Goal: Information Seeking & Learning: Find specific fact

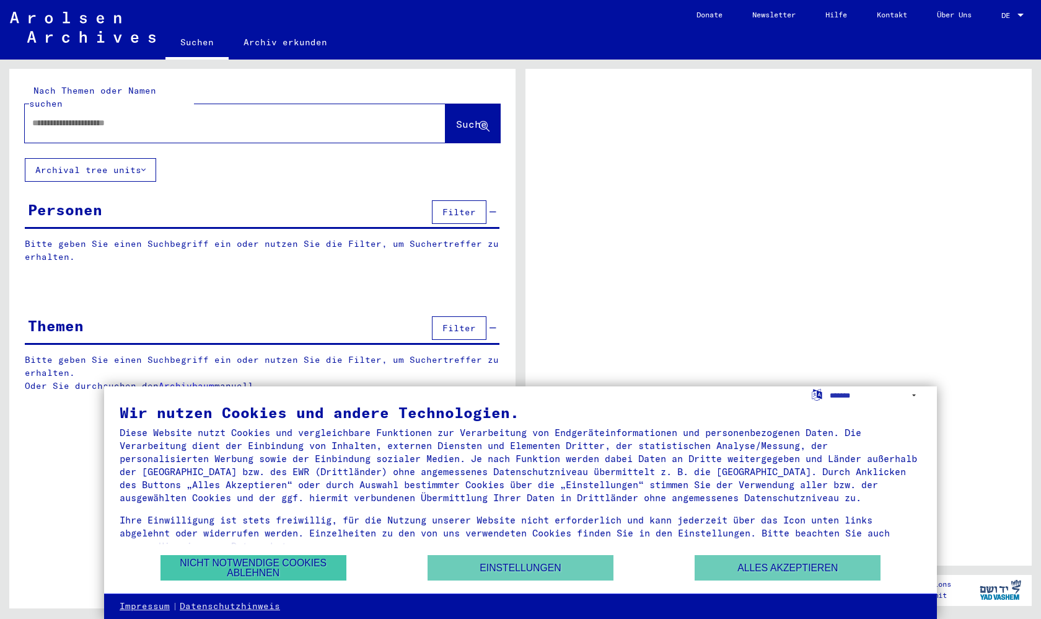
click at [313, 561] on button "Nicht notwendige Cookies ablehnen" at bounding box center [254, 567] width 186 height 25
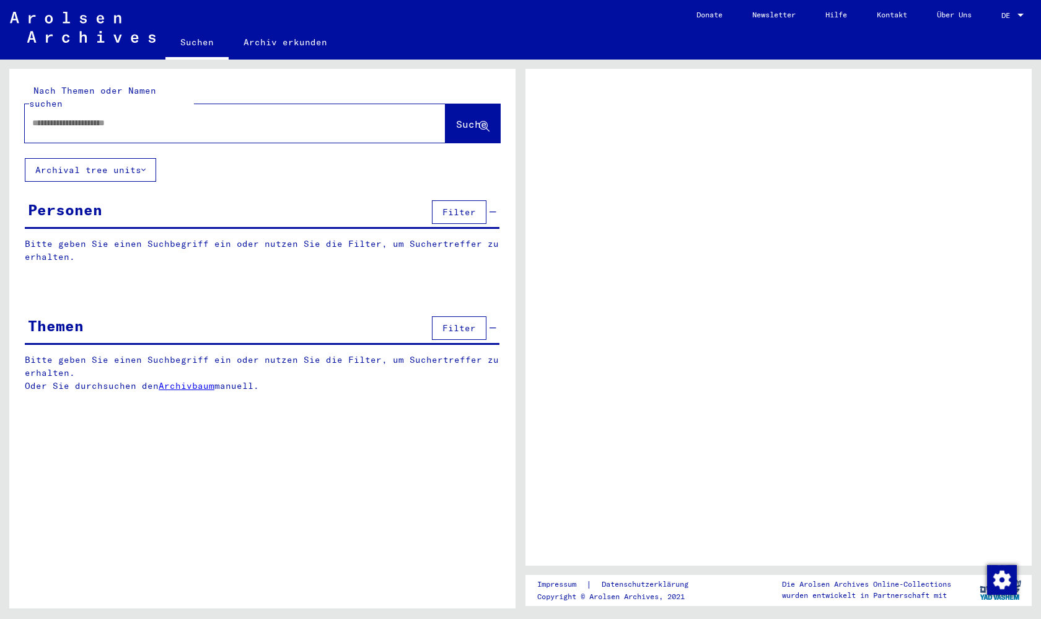
click at [249, 117] on input "text" at bounding box center [224, 123] width 384 height 13
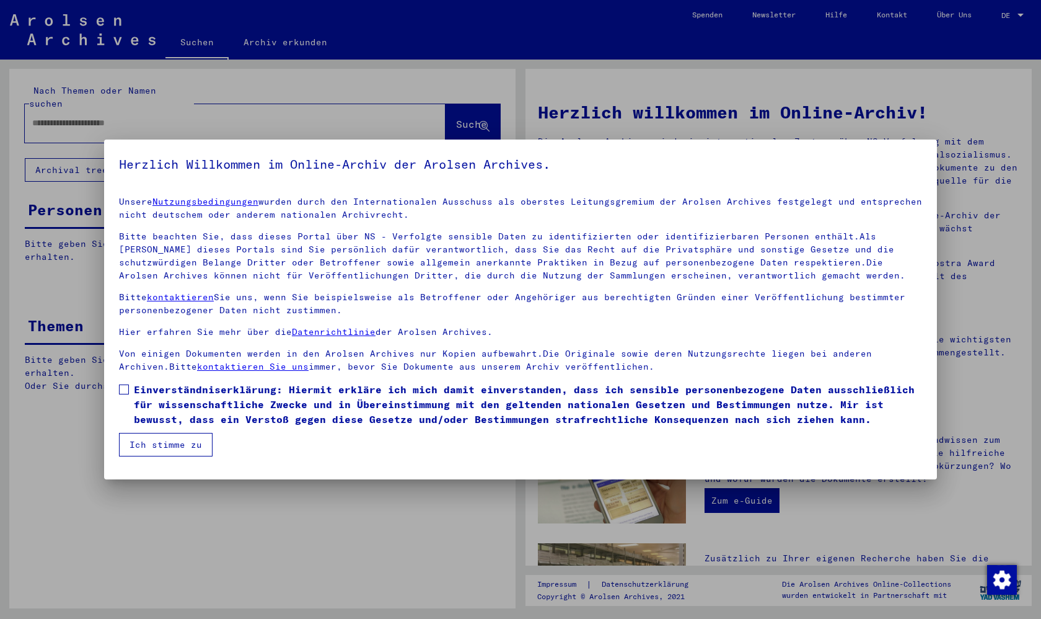
click at [159, 450] on button "Ich stimme zu" at bounding box center [166, 445] width 94 height 24
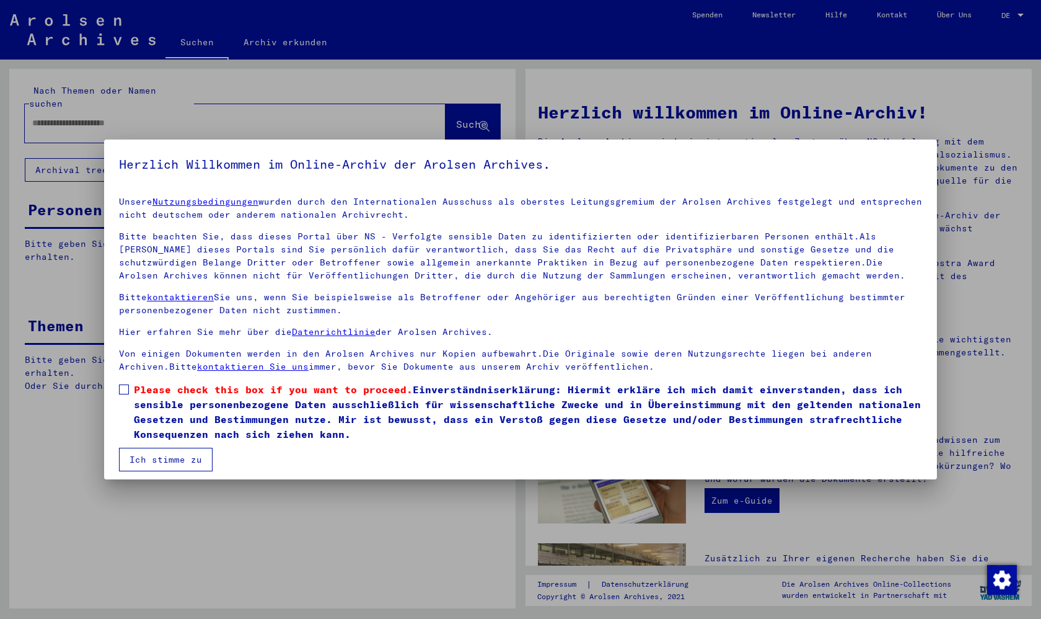
click at [162, 454] on button "Ich stimme zu" at bounding box center [166, 460] width 94 height 24
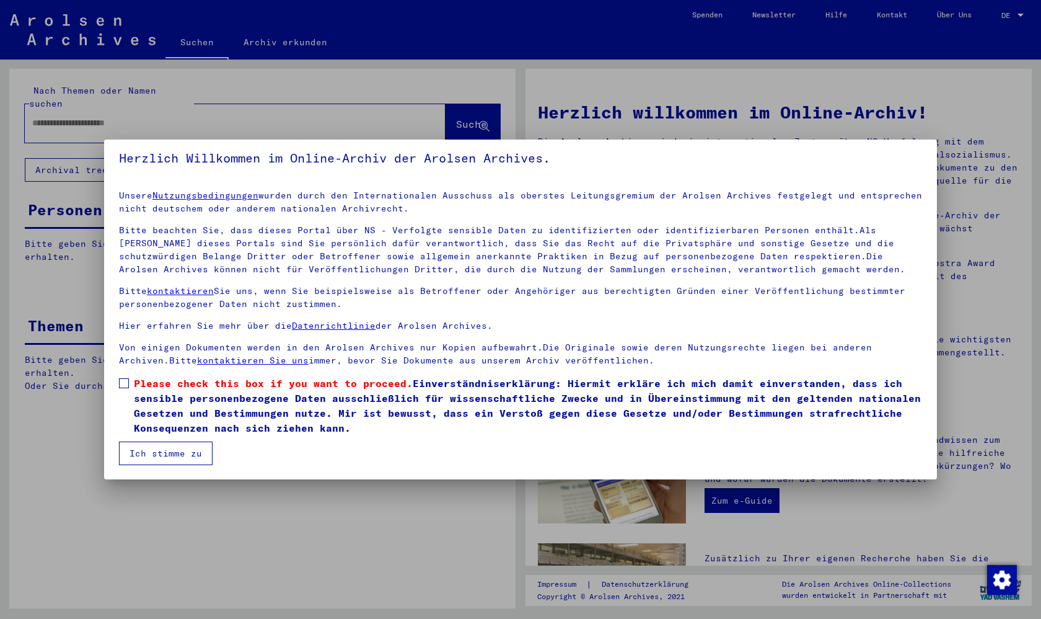
click at [121, 374] on mat-dialog-content "Unsere Nutzungsbedingungen wurden durch den Internationalen Ausschuss als obers…" at bounding box center [520, 322] width 833 height 285
click at [119, 381] on span at bounding box center [124, 383] width 10 height 10
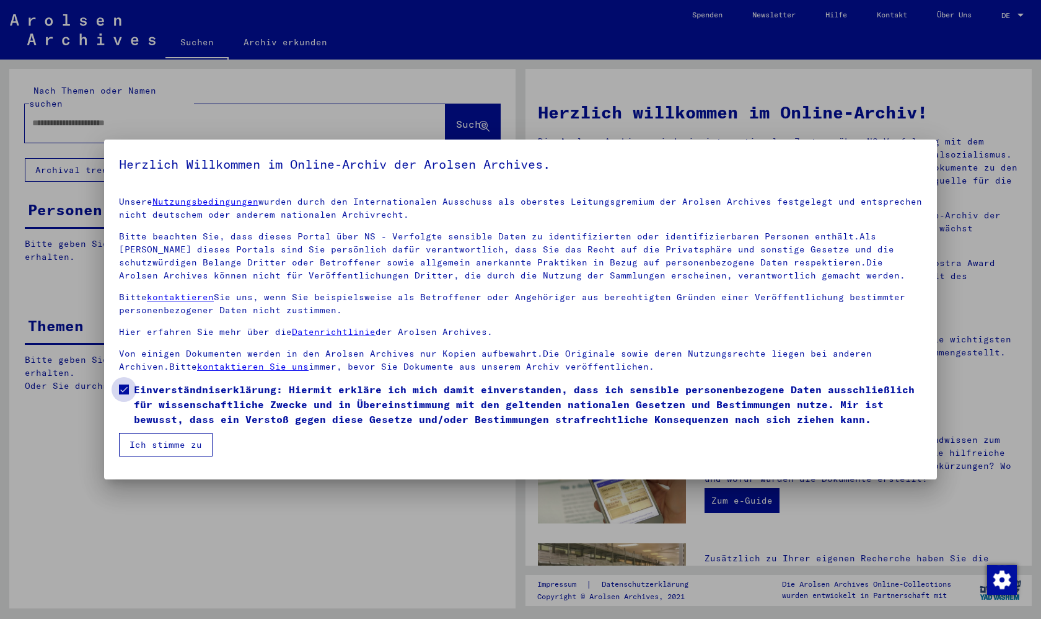
scroll to position [0, 0]
click at [140, 441] on button "Ich stimme zu" at bounding box center [166, 445] width 94 height 24
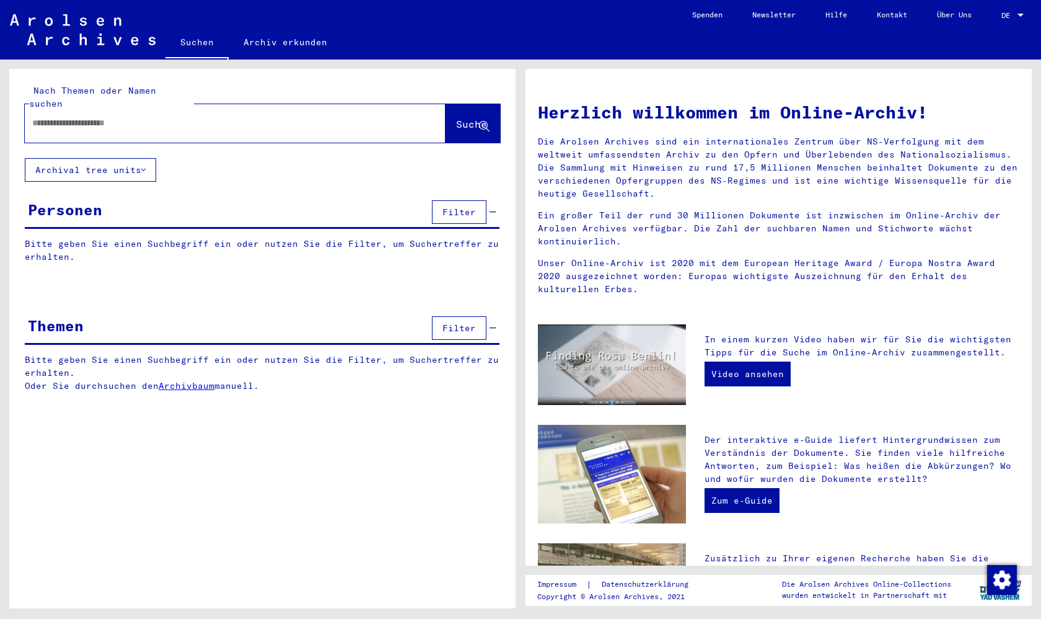
click at [117, 117] on input "text" at bounding box center [220, 123] width 376 height 13
type input "*****"
click at [456, 118] on span "Suche" at bounding box center [471, 124] width 31 height 12
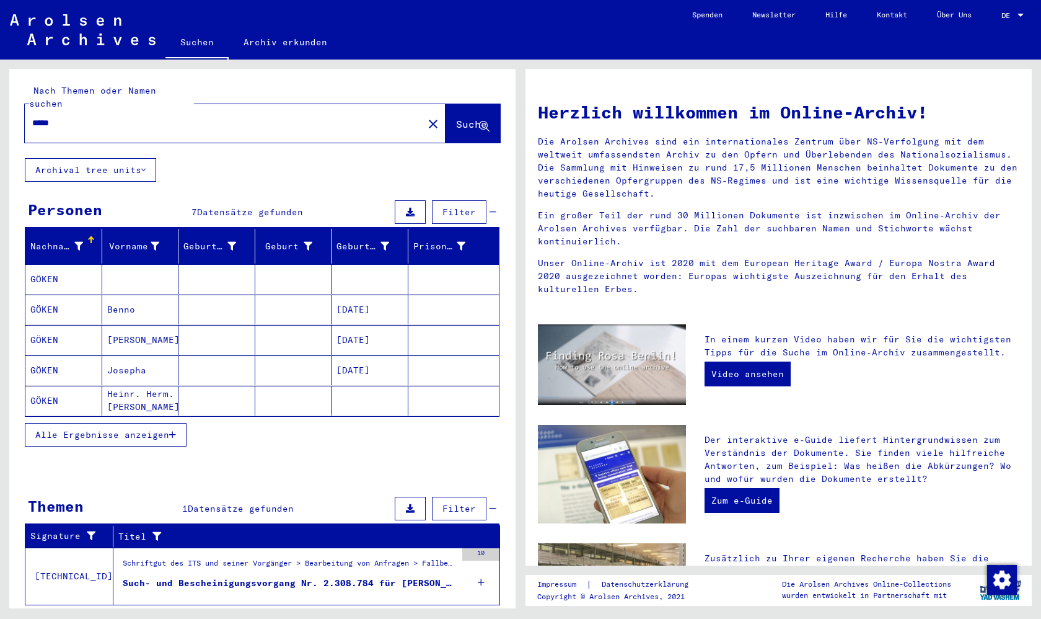
click at [139, 386] on mat-cell "Heinr. Herm. [PERSON_NAME]" at bounding box center [140, 401] width 77 height 30
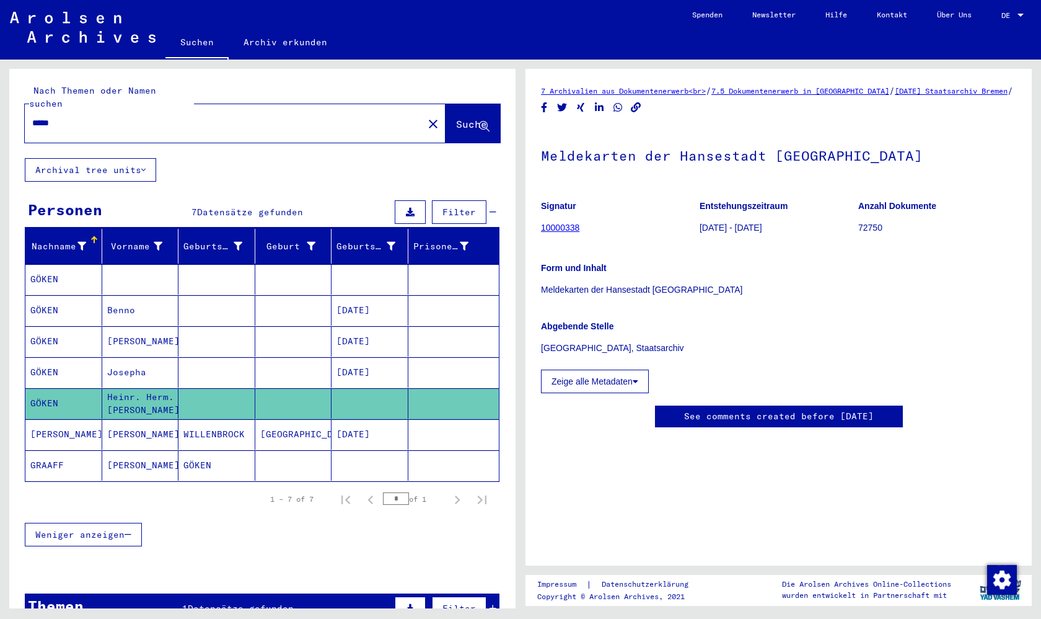
click at [120, 423] on mat-cell "[PERSON_NAME]" at bounding box center [140, 434] width 77 height 30
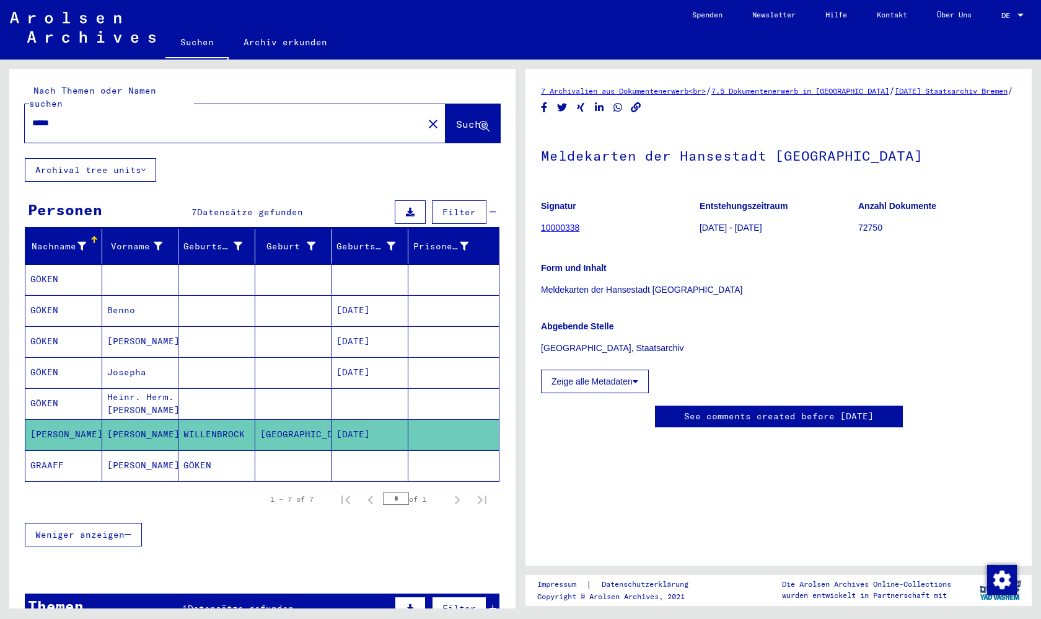
click at [45, 269] on mat-cell "GÖKEN" at bounding box center [63, 279] width 77 height 30
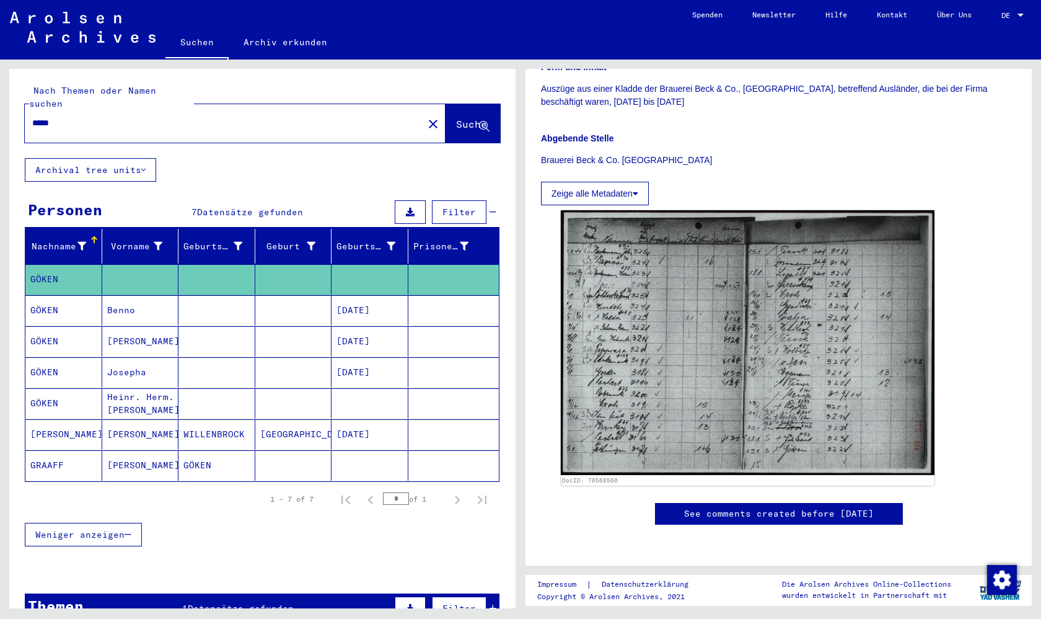
scroll to position [377, 0]
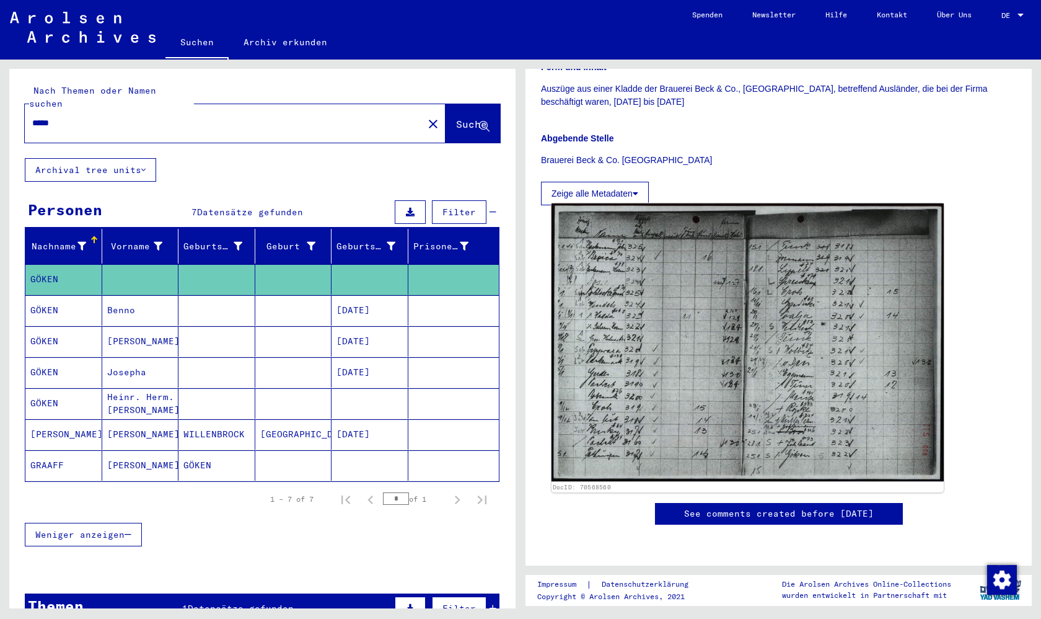
click at [691, 302] on img at bounding box center [748, 342] width 392 height 278
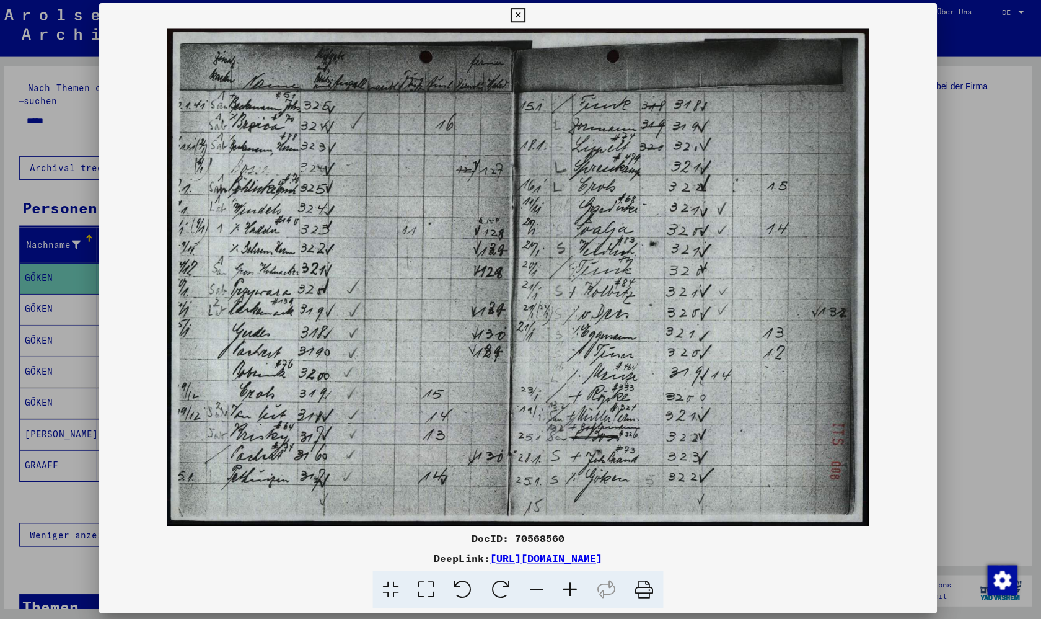
click at [991, 362] on div at bounding box center [520, 309] width 1041 height 619
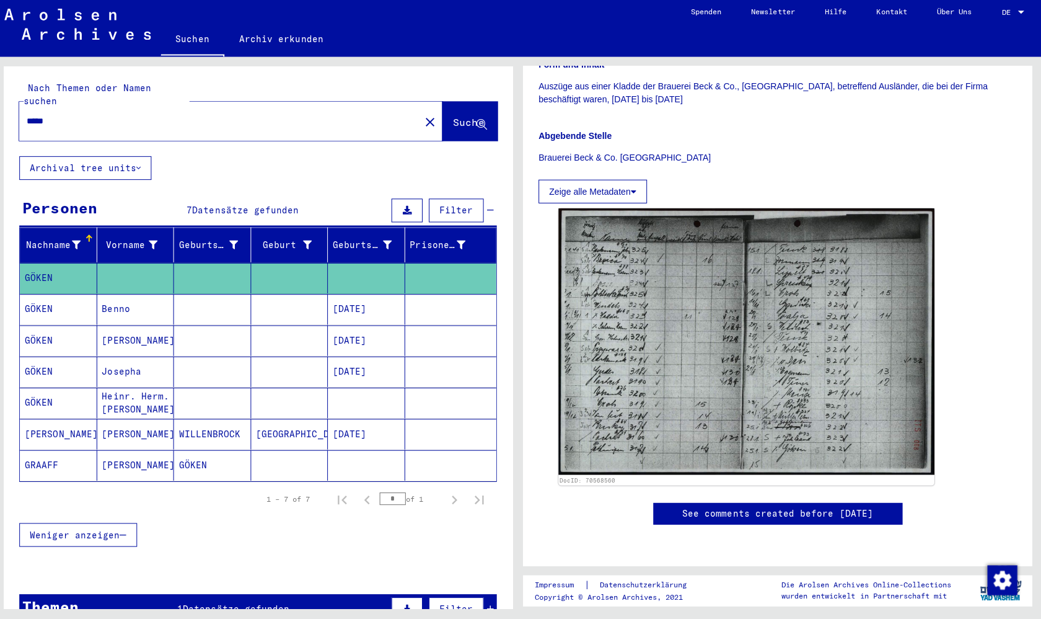
click at [86, 300] on mat-cell "GÖKEN" at bounding box center [63, 310] width 77 height 30
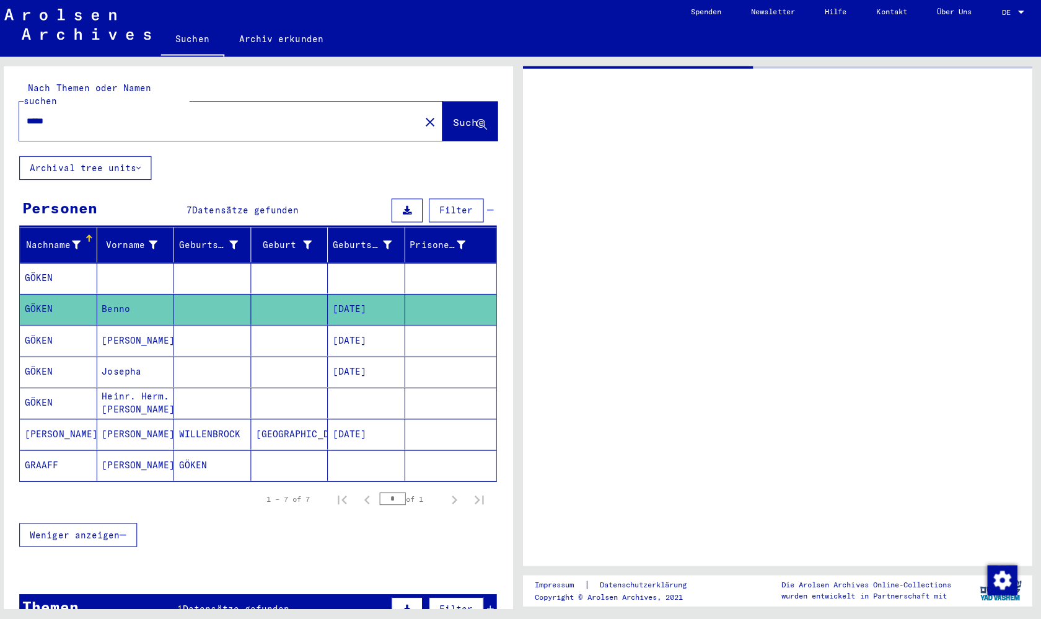
click at [86, 300] on mat-cell "GÖKEN" at bounding box center [63, 310] width 77 height 30
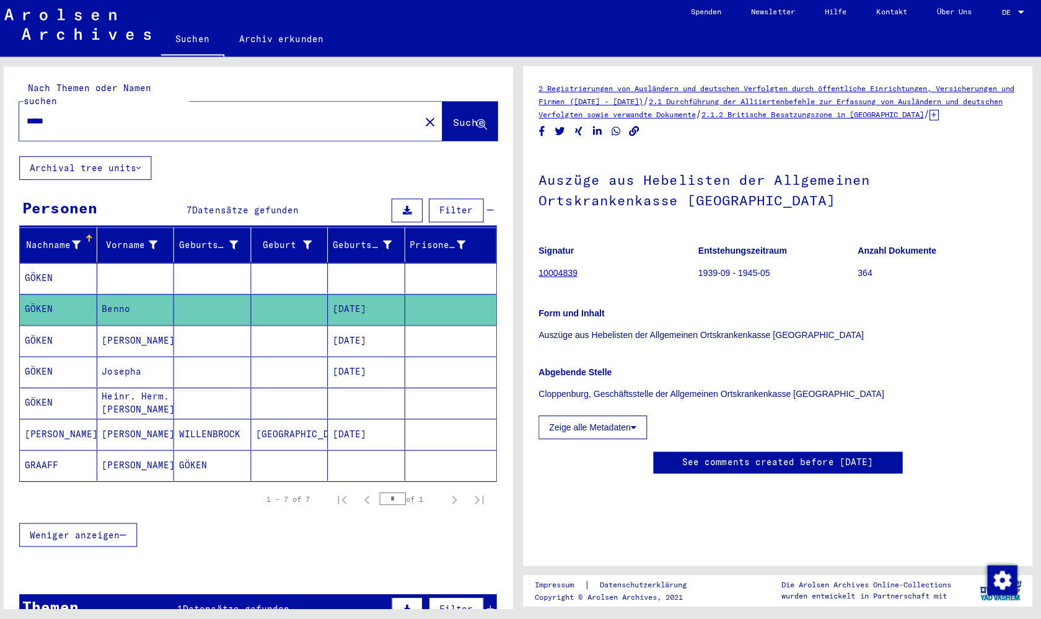
scroll to position [14, 0]
click at [549, 422] on button "Zeige alle Metadaten" at bounding box center [595, 428] width 108 height 24
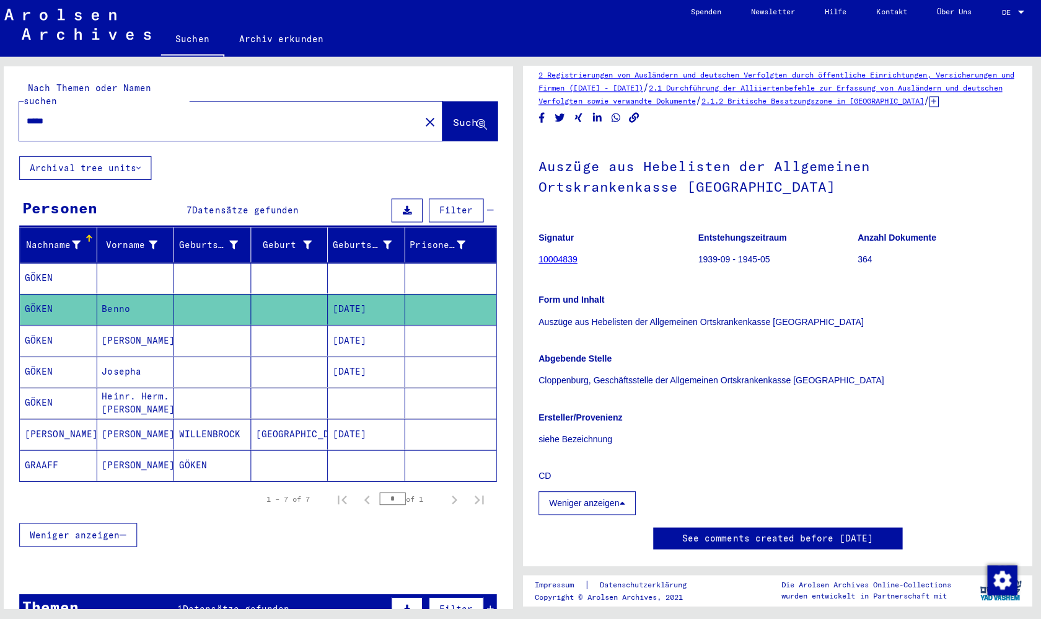
click at [568, 509] on button "Weniger anzeigen" at bounding box center [589, 503] width 97 height 24
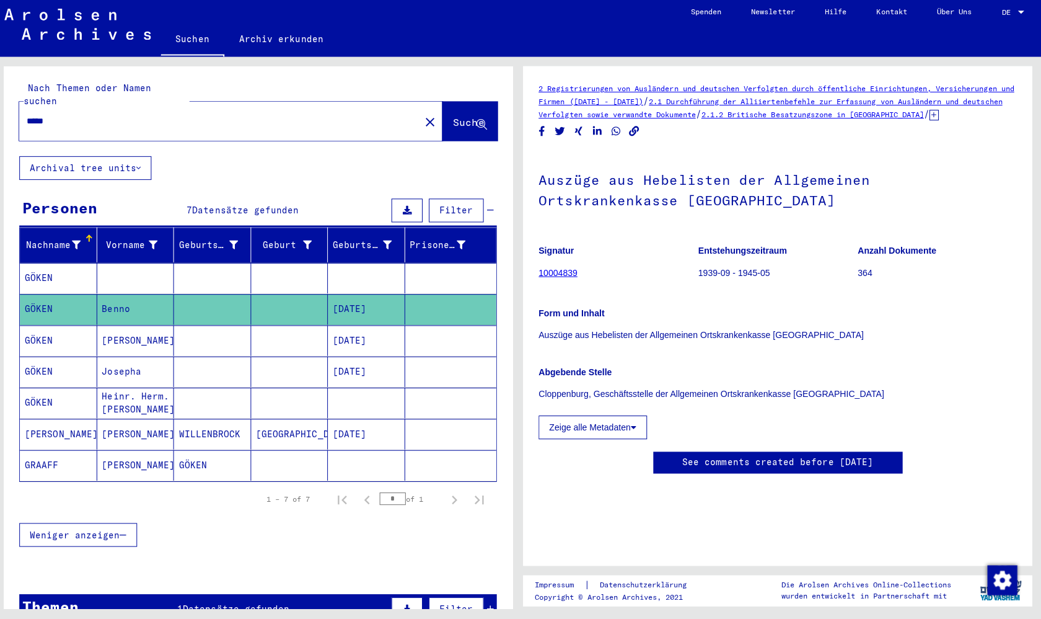
scroll to position [0, 0]
click at [113, 326] on mat-cell "[PERSON_NAME]" at bounding box center [140, 341] width 77 height 30
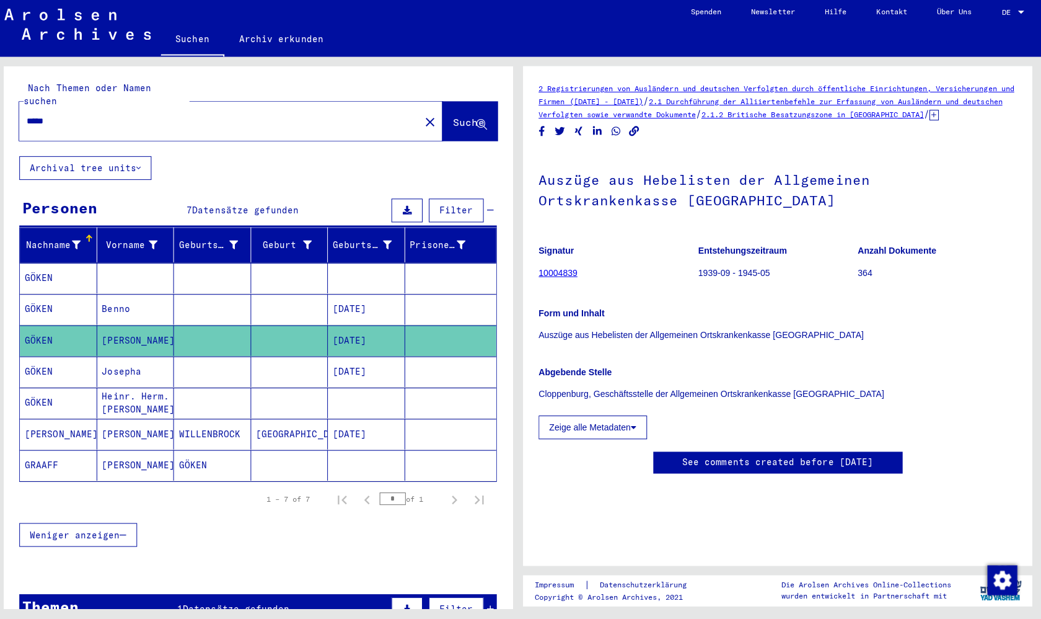
click at [136, 357] on mat-cell "Josepha" at bounding box center [140, 372] width 77 height 30
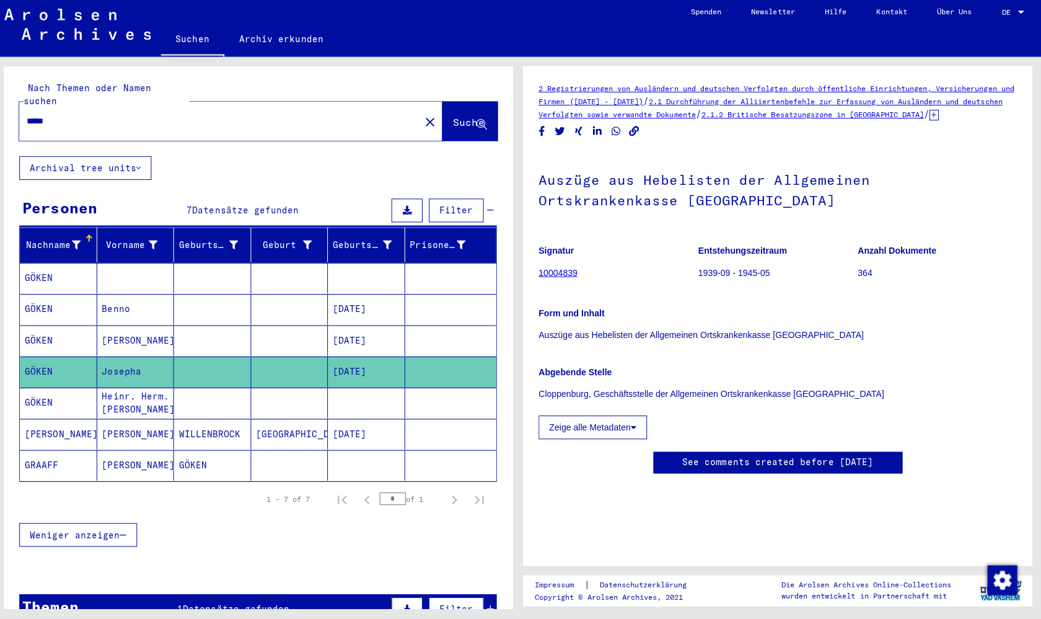
click at [125, 388] on mat-cell "Heinr. Herm. [PERSON_NAME]" at bounding box center [140, 403] width 77 height 30
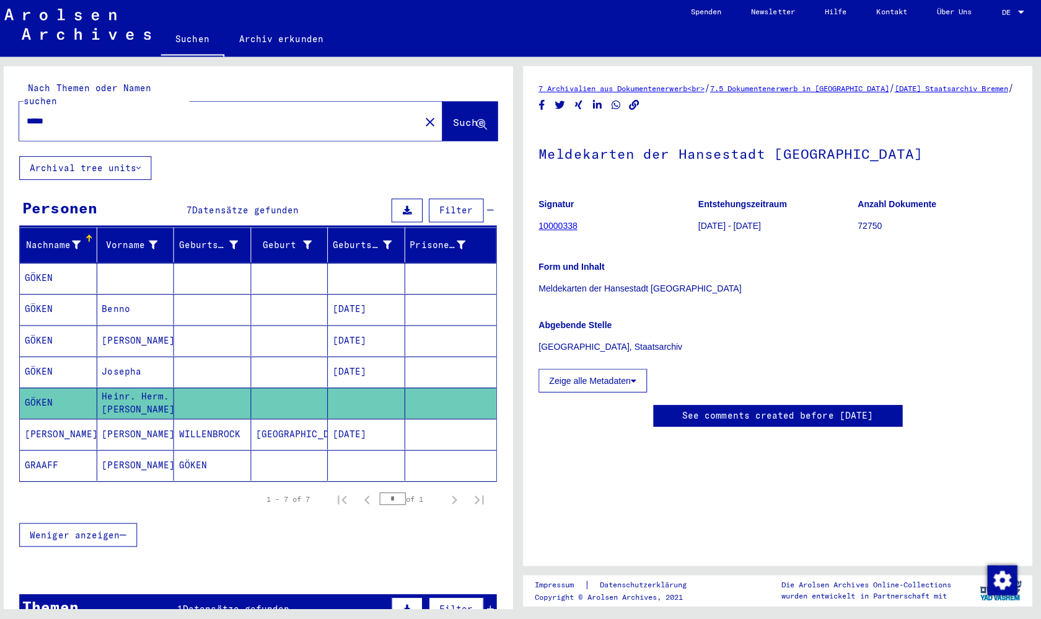
click at [573, 383] on button "Zeige alle Metadaten" at bounding box center [595, 381] width 108 height 24
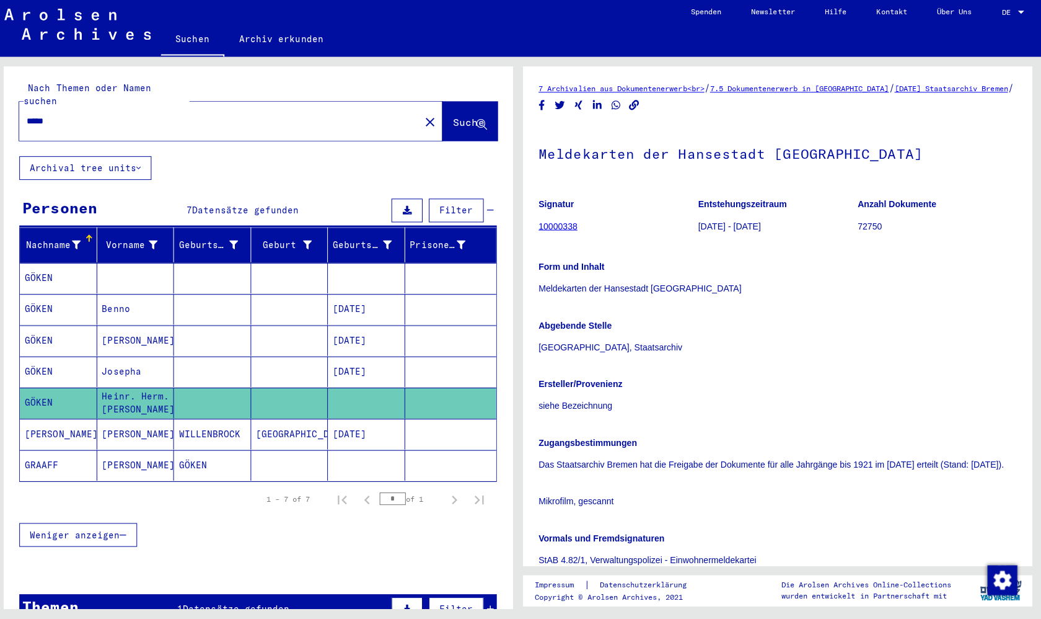
click at [543, 232] on link "10000338" at bounding box center [560, 228] width 38 height 10
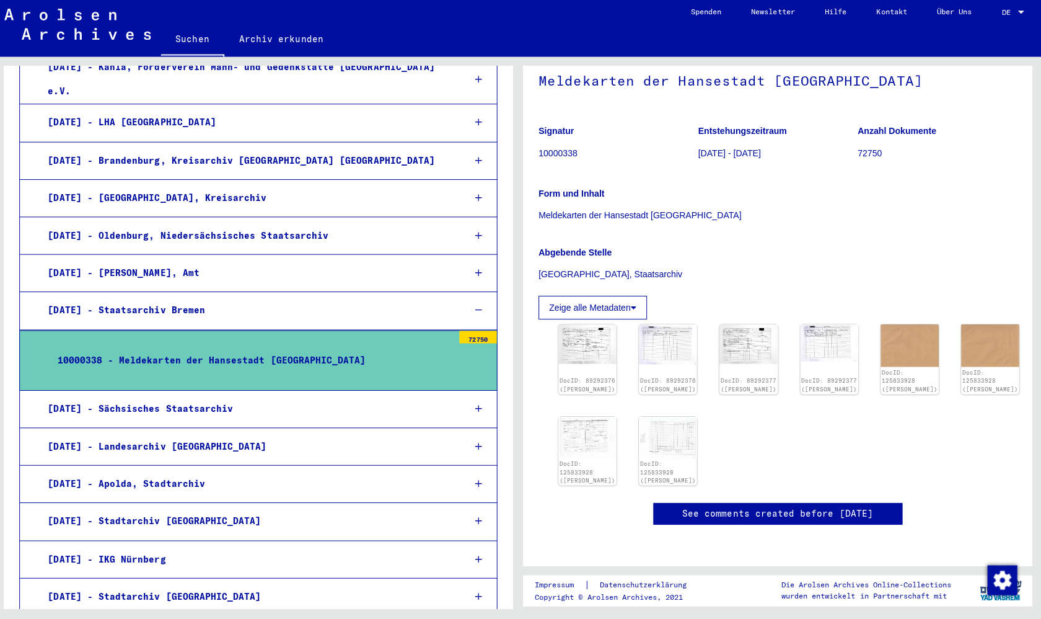
scroll to position [129, 0]
click at [574, 324] on img at bounding box center [590, 344] width 61 height 41
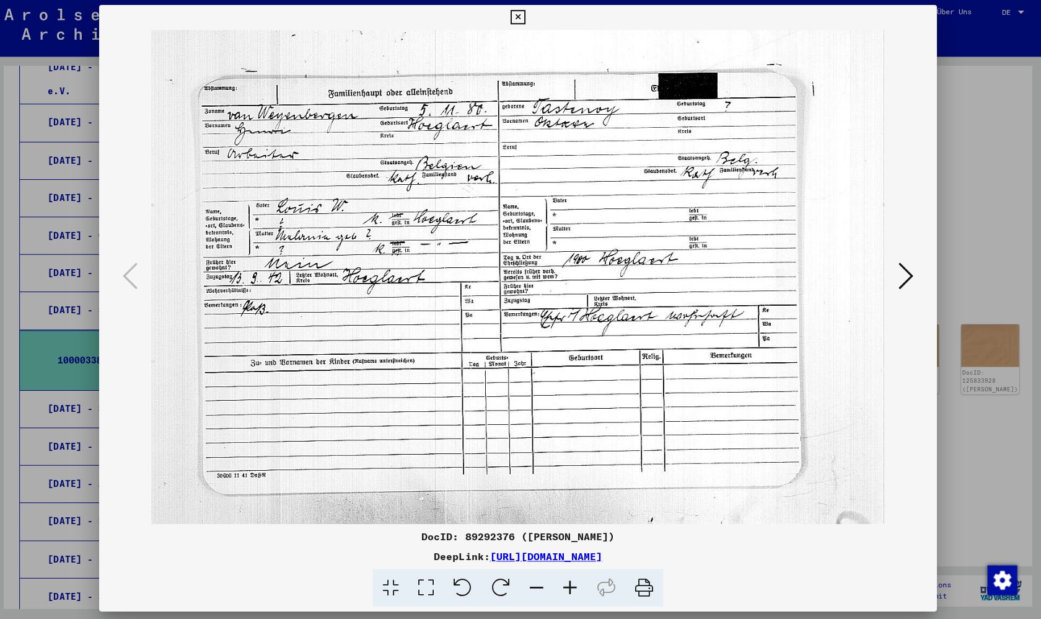
click at [901, 272] on icon at bounding box center [906, 277] width 15 height 30
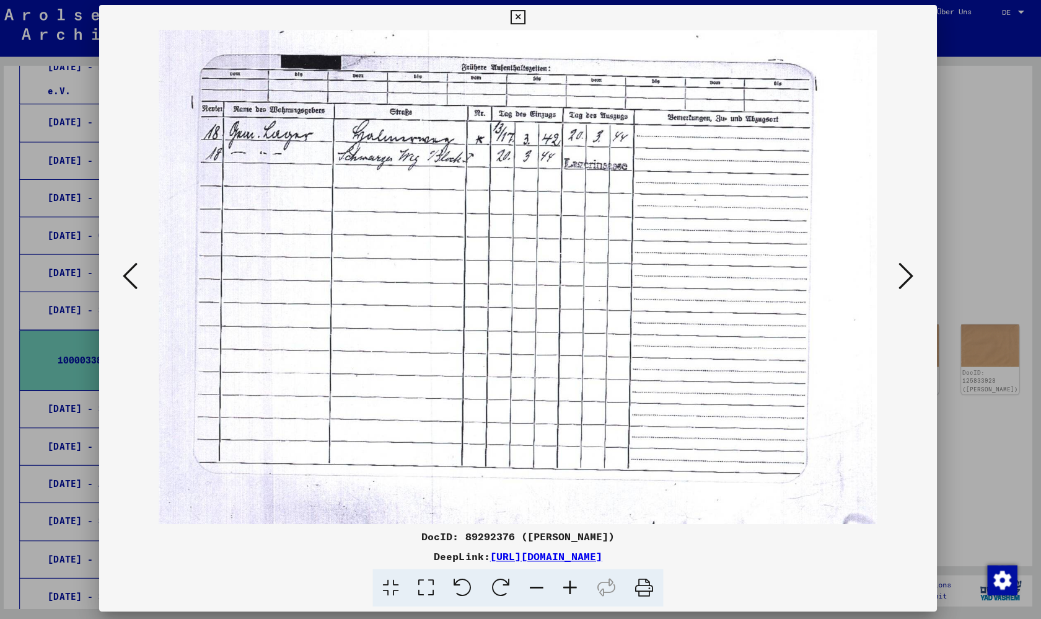
click at [901, 272] on icon at bounding box center [906, 277] width 15 height 30
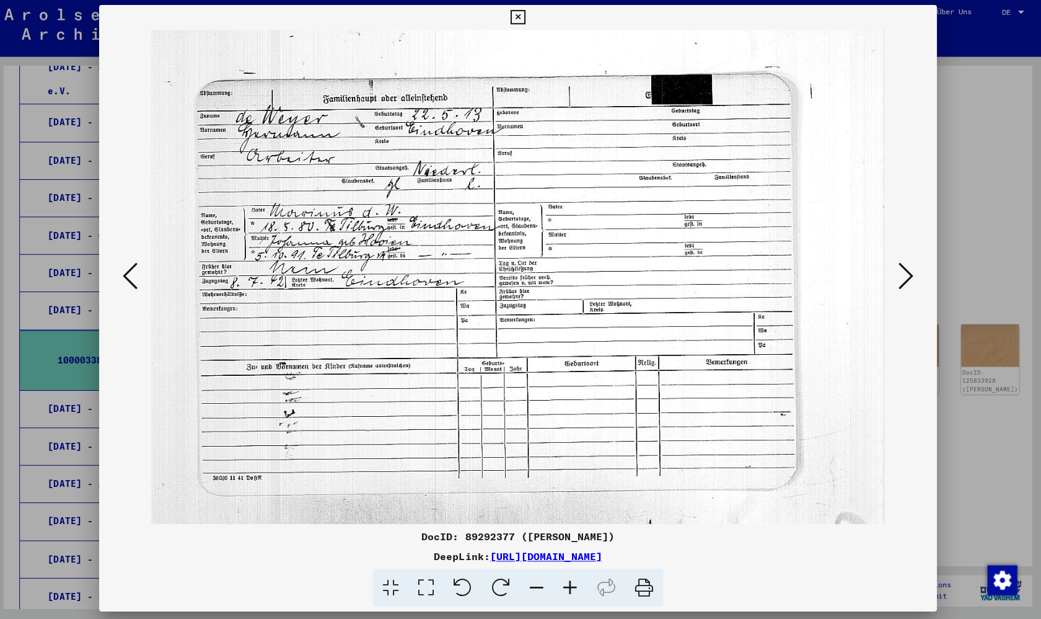
click at [901, 272] on icon at bounding box center [906, 277] width 15 height 30
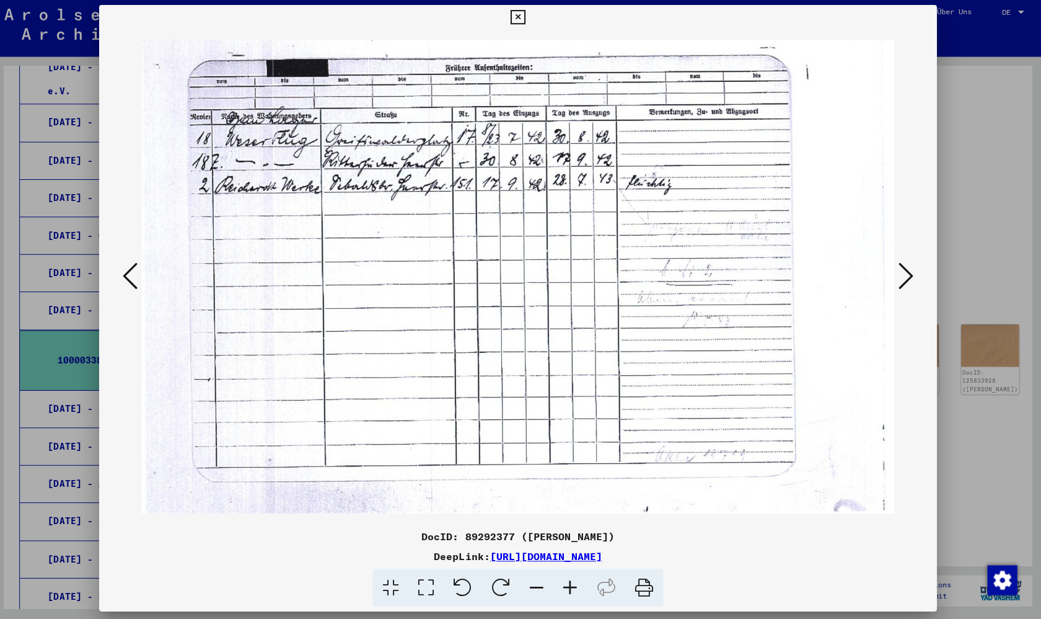
click at [901, 272] on icon at bounding box center [906, 277] width 15 height 30
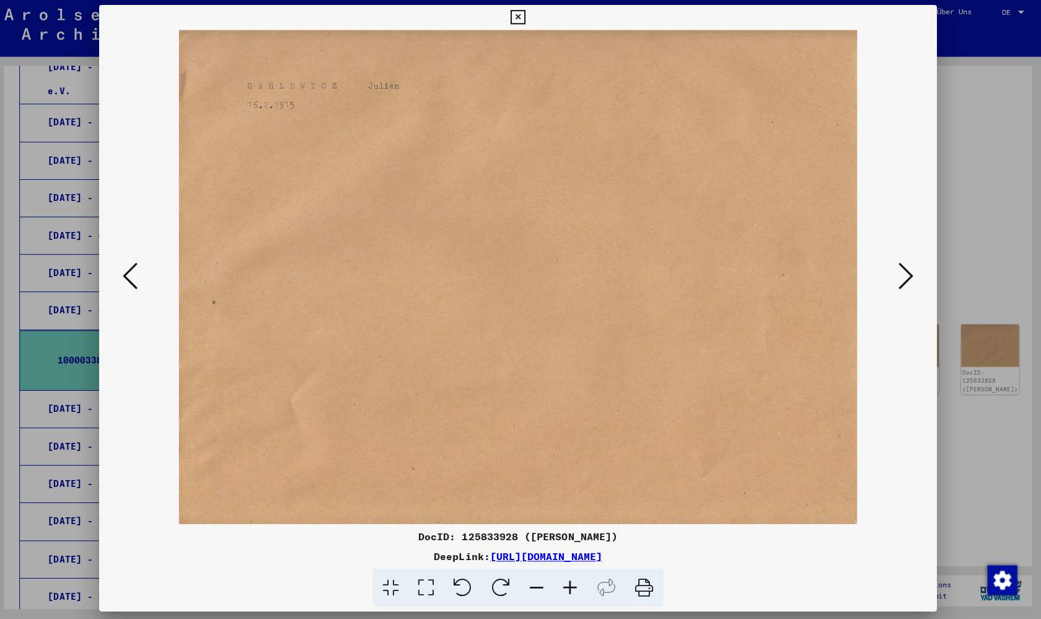
click at [901, 272] on icon at bounding box center [906, 277] width 15 height 30
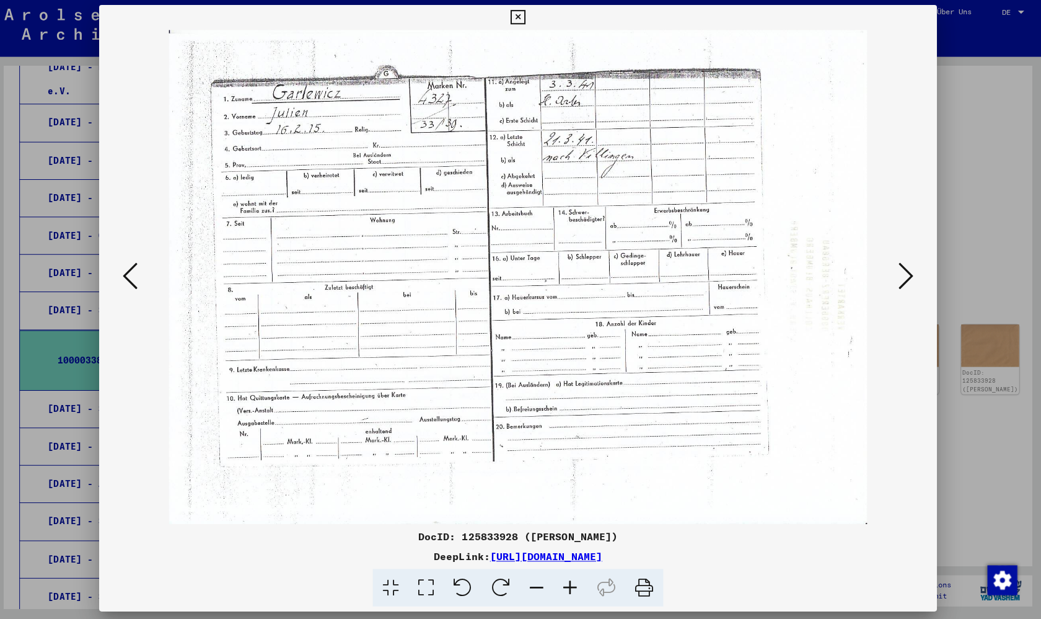
click at [901, 272] on icon at bounding box center [906, 277] width 15 height 30
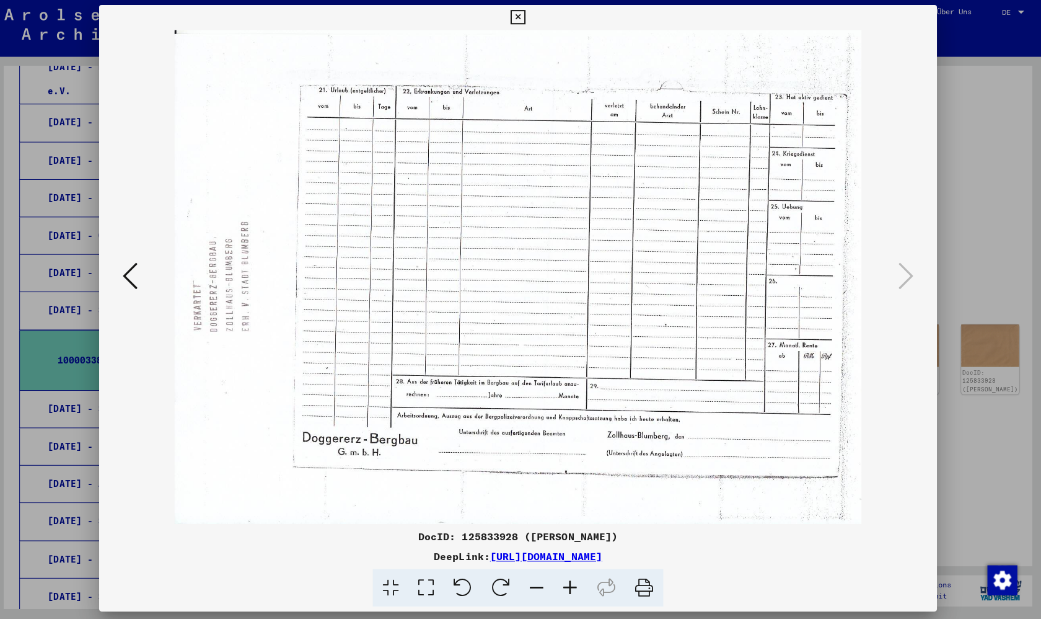
click at [136, 280] on icon at bounding box center [135, 277] width 15 height 30
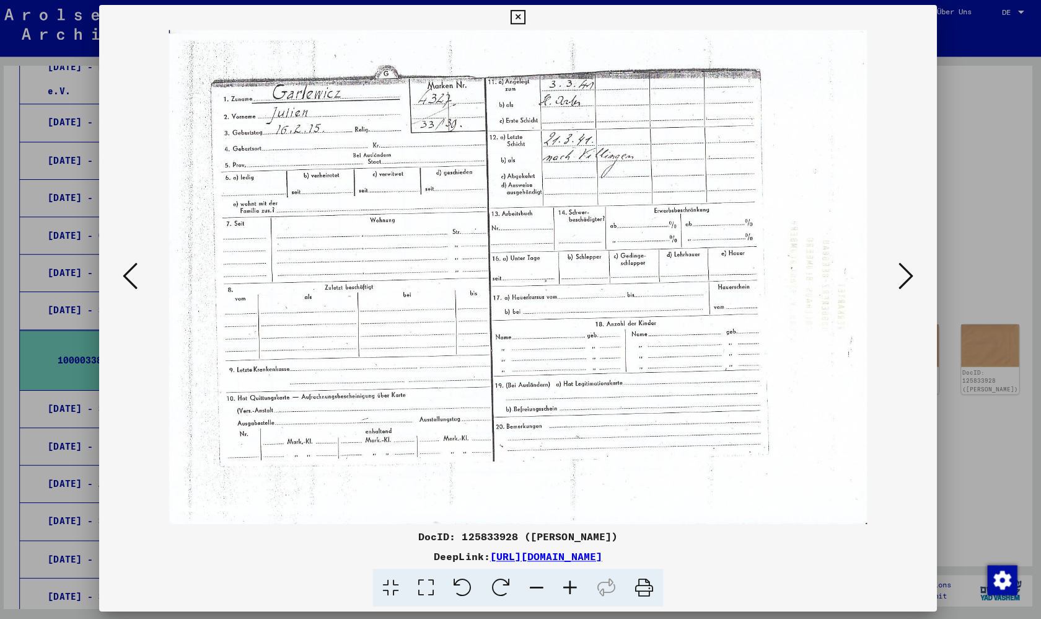
click at [136, 280] on icon at bounding box center [135, 277] width 15 height 30
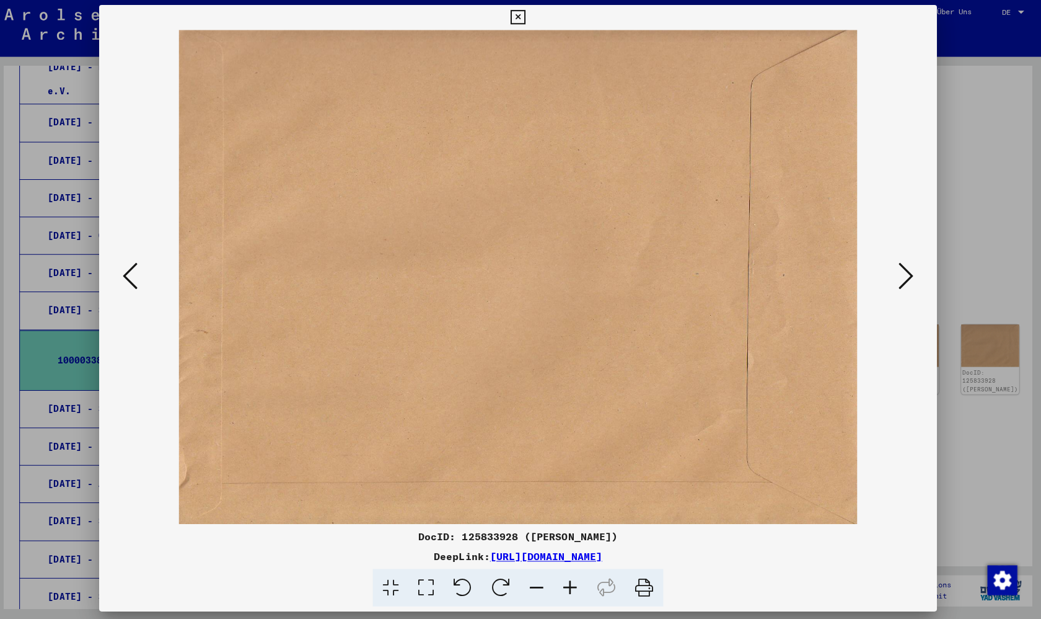
click at [136, 280] on icon at bounding box center [135, 277] width 15 height 30
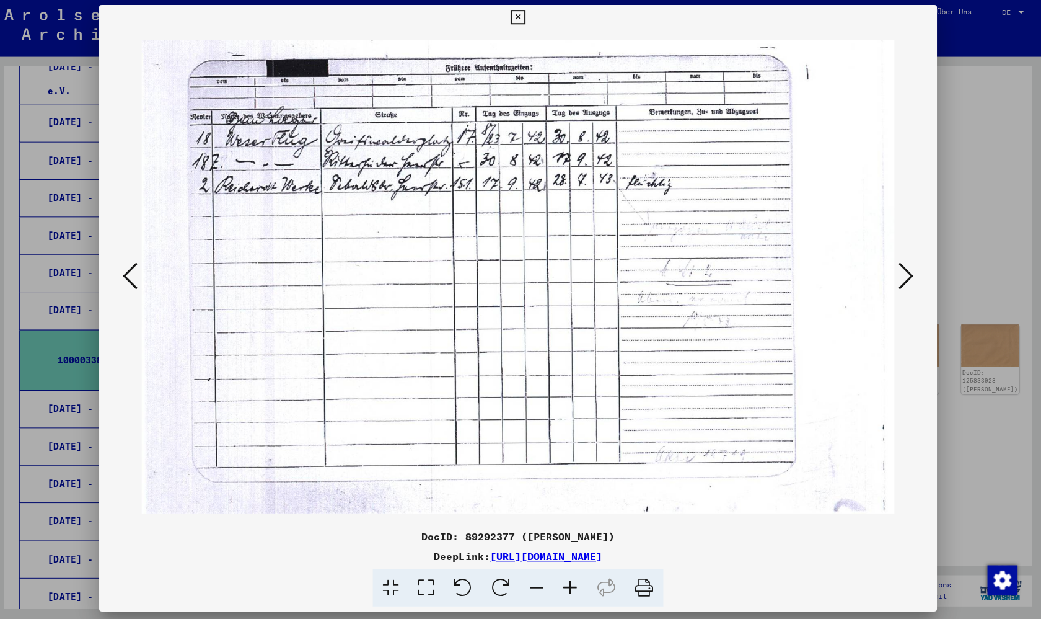
click at [136, 280] on icon at bounding box center [135, 277] width 15 height 30
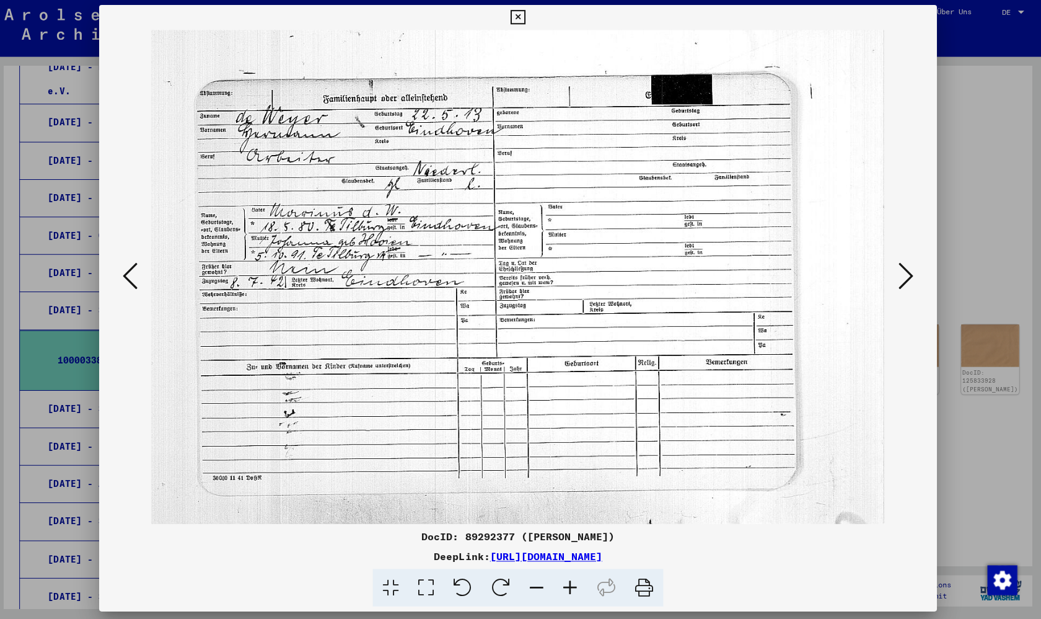
click at [136, 280] on icon at bounding box center [135, 277] width 15 height 30
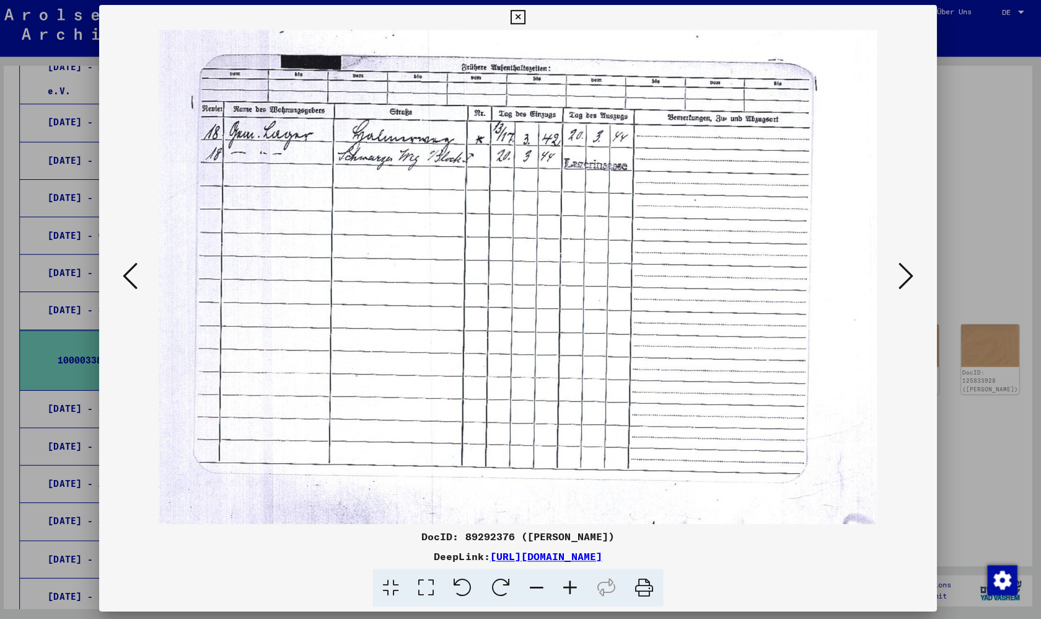
click at [136, 280] on icon at bounding box center [135, 277] width 15 height 30
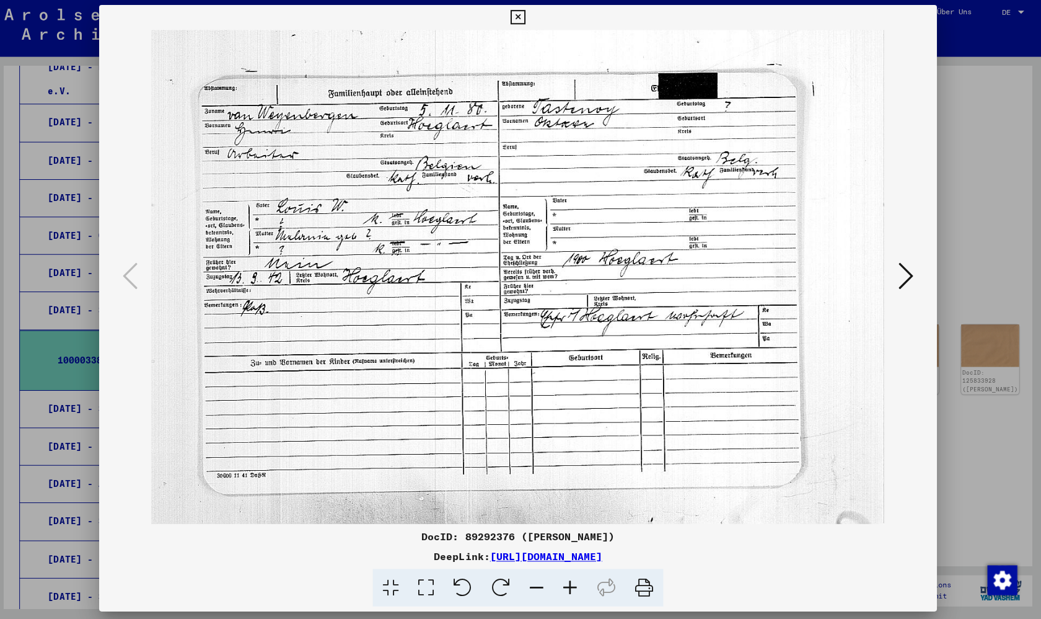
click at [65, 259] on div at bounding box center [520, 309] width 1041 height 619
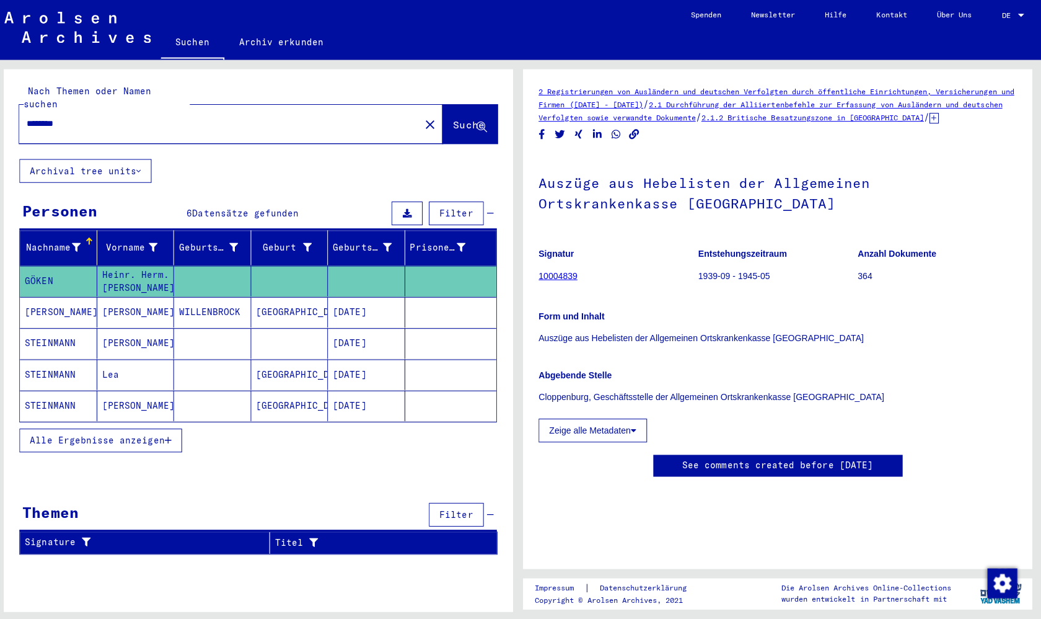
click at [96, 109] on div "********" at bounding box center [220, 123] width 391 height 28
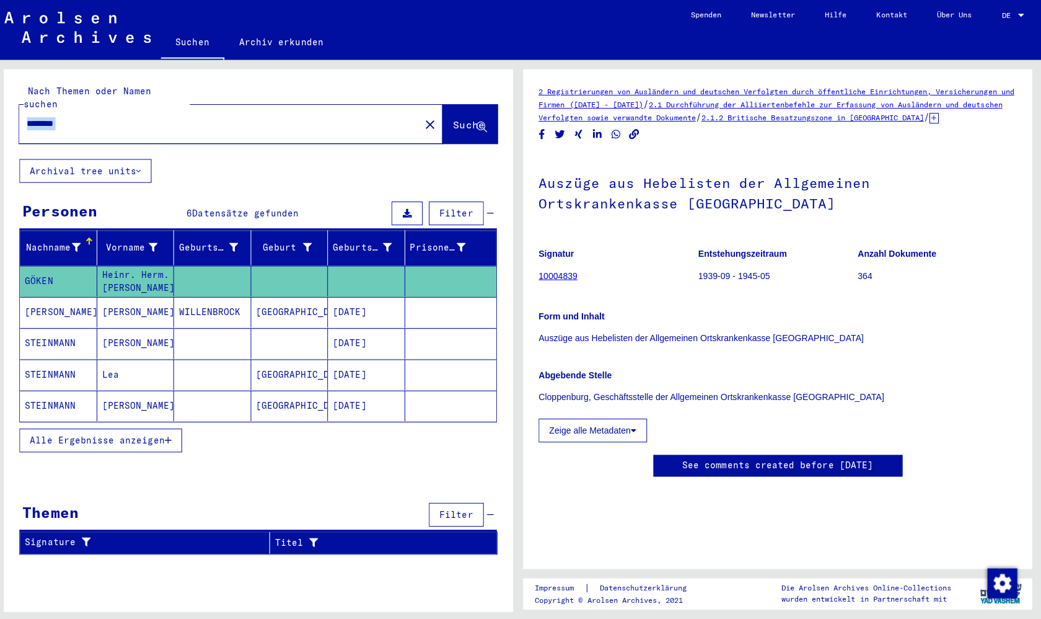
click at [96, 109] on div "********" at bounding box center [220, 123] width 391 height 28
click at [52, 117] on input "********" at bounding box center [224, 123] width 384 height 13
click at [55, 297] on mat-cell "[PERSON_NAME]" at bounding box center [63, 310] width 77 height 30
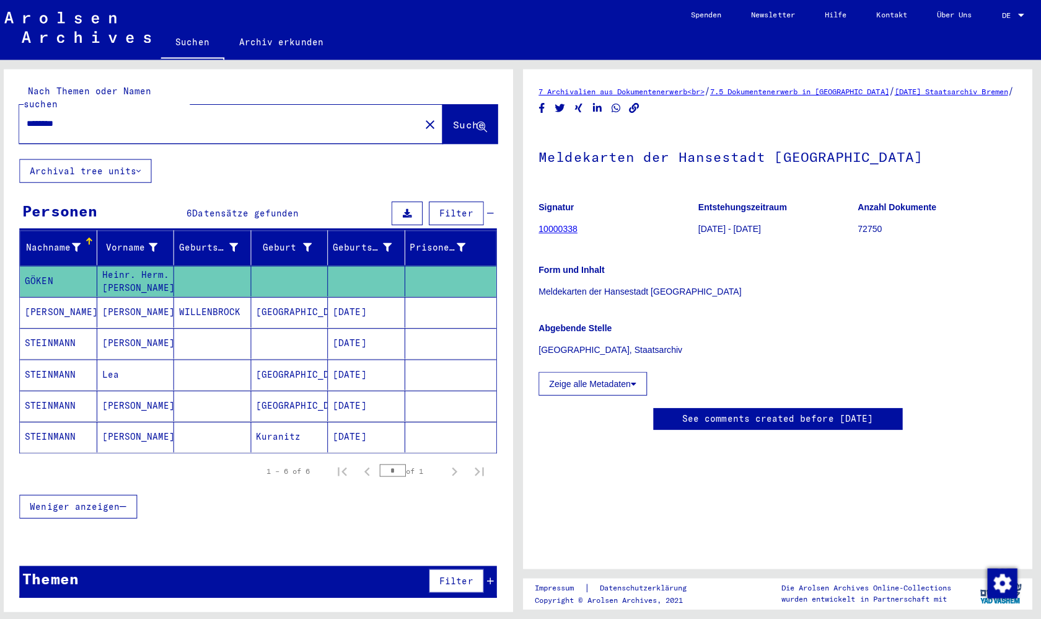
click at [550, 232] on link "10000338" at bounding box center [560, 228] width 38 height 10
click at [568, 232] on link "10000338" at bounding box center [560, 228] width 38 height 10
